Goal: Task Accomplishment & Management: Use online tool/utility

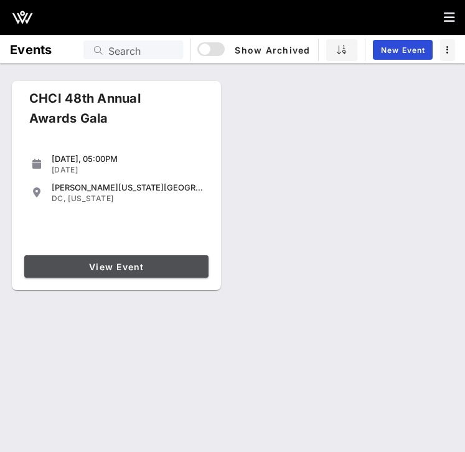
click at [123, 267] on span "View Event" at bounding box center [116, 267] width 174 height 11
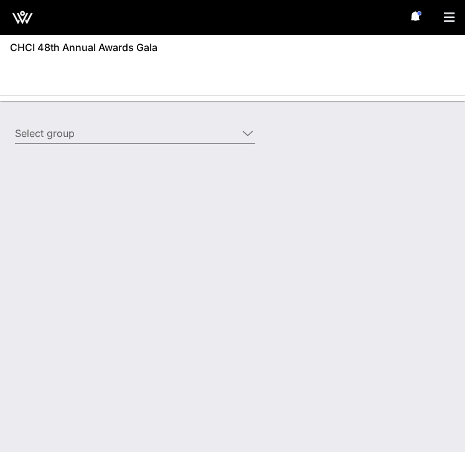
type input "Edison Electric Institute ([GEOGRAPHIC_DATA]) [[PERSON_NAME], [EMAIL_ADDRESS][D…"
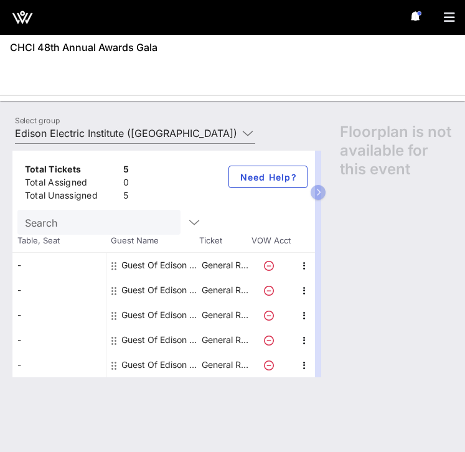
click at [113, 138] on div "Total Tickets 5 Total Assigned 0 Total Unassigned 5 Need Help? Search Table, Se…" at bounding box center [232, 295] width 465 height 314
click at [111, 131] on input "Edison Electric Institute ([GEOGRAPHIC_DATA]) [[PERSON_NAME], [EMAIL_ADDRESS][D…" at bounding box center [126, 133] width 223 height 20
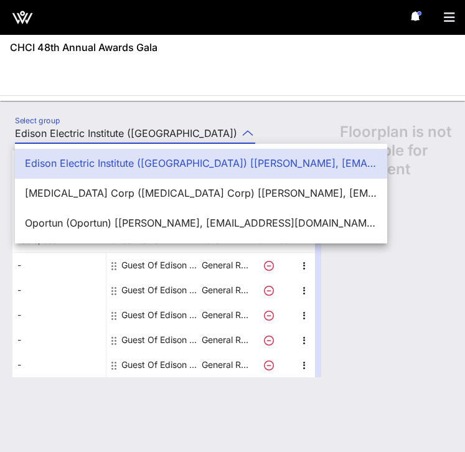
click at [156, 105] on div "Select group Edison Electric Institute ([GEOGRAPHIC_DATA]) [[PERSON_NAME], [EMA…" at bounding box center [232, 276] width 465 height 351
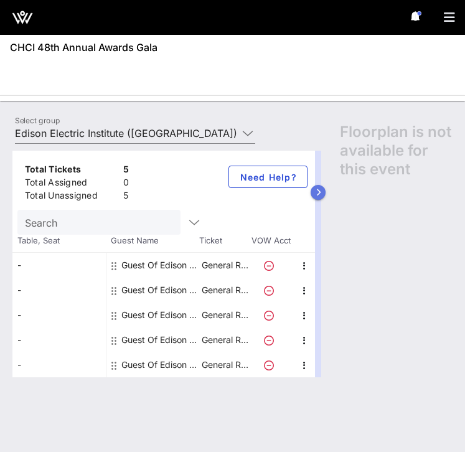
click at [318, 197] on button "button" at bounding box center [318, 192] width 15 height 15
